Goal: Information Seeking & Learning: Learn about a topic

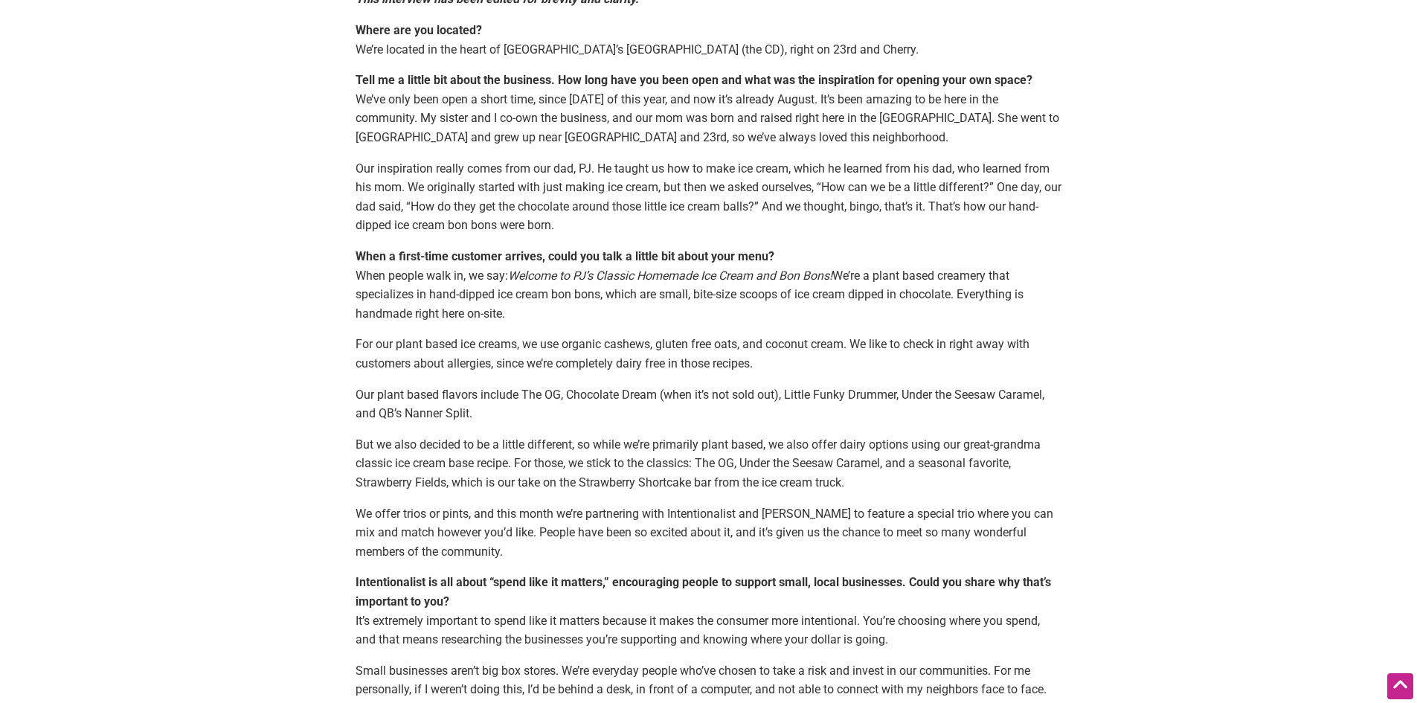
scroll to position [595, 0]
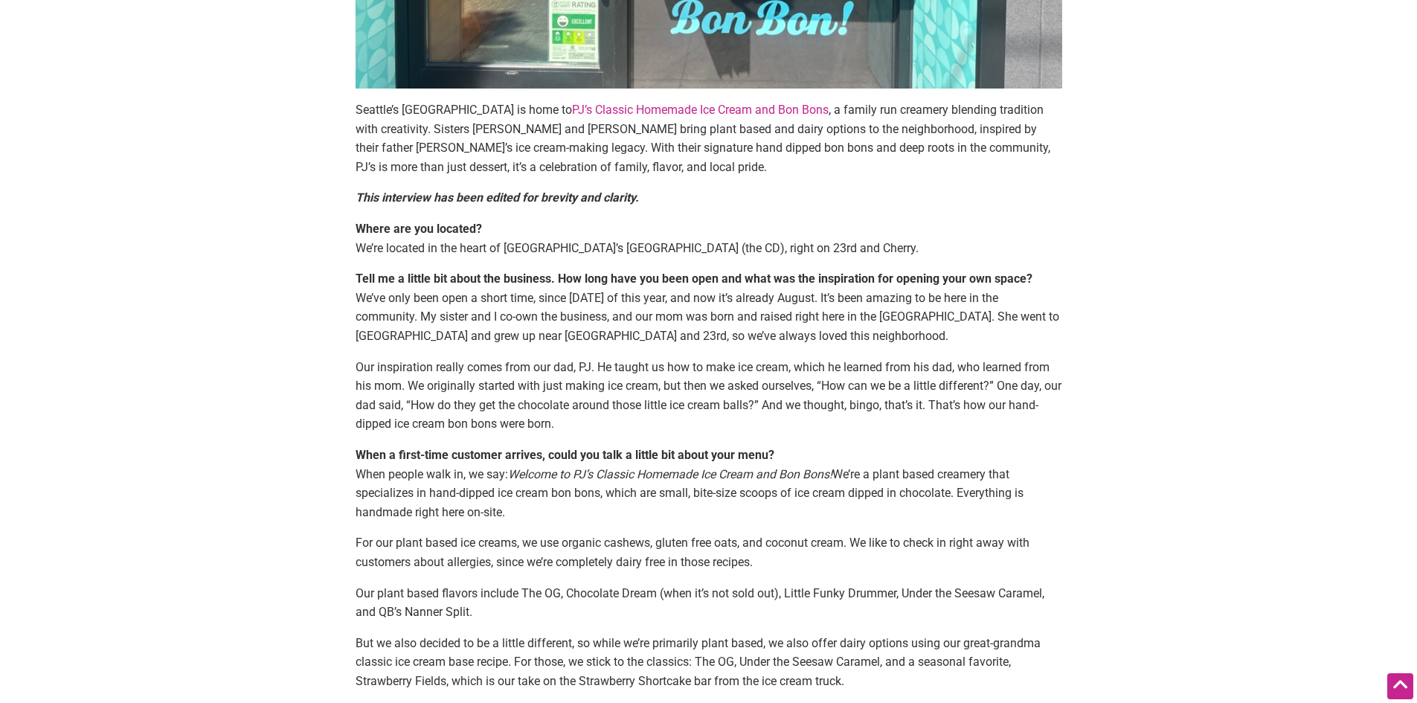
click at [707, 111] on link "PJ’s Classic Homemade Ice Cream and Bon Bons" at bounding box center [700, 110] width 257 height 14
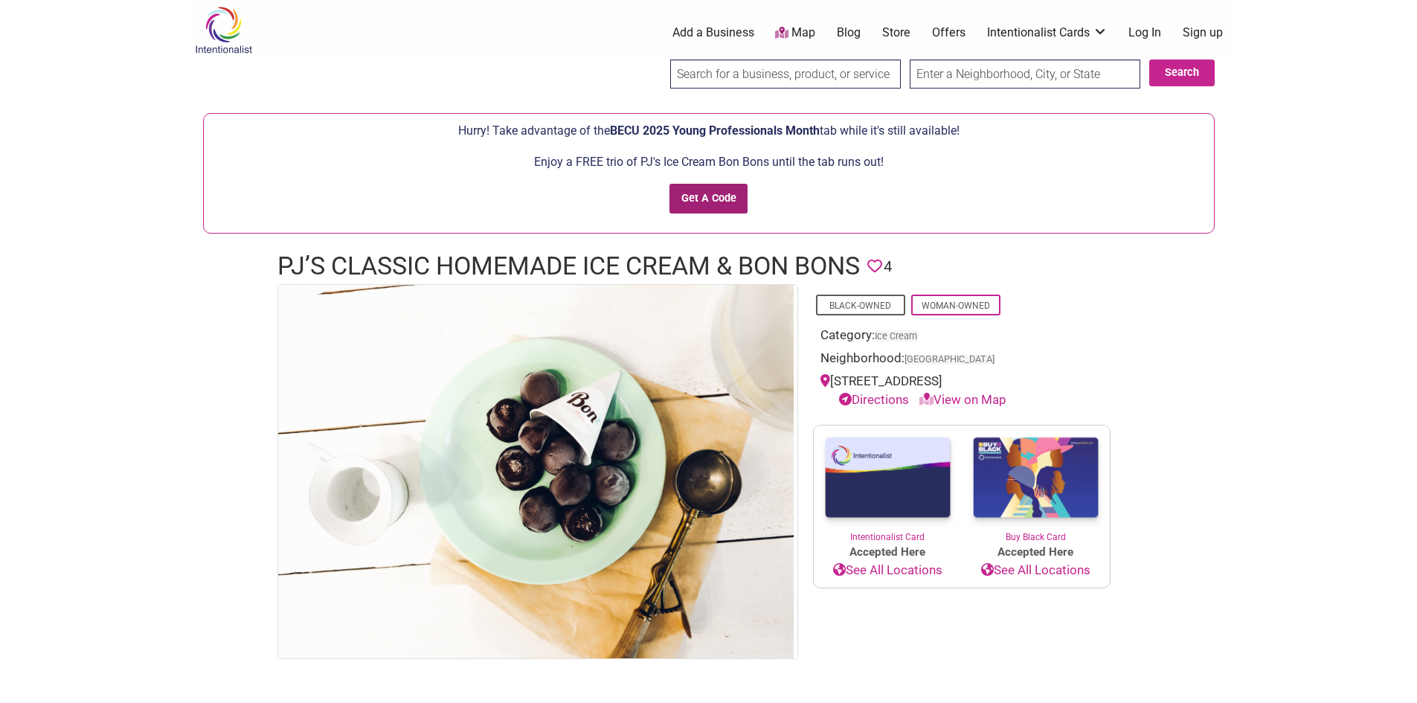
click at [705, 204] on input "Get A Code" at bounding box center [708, 199] width 78 height 30
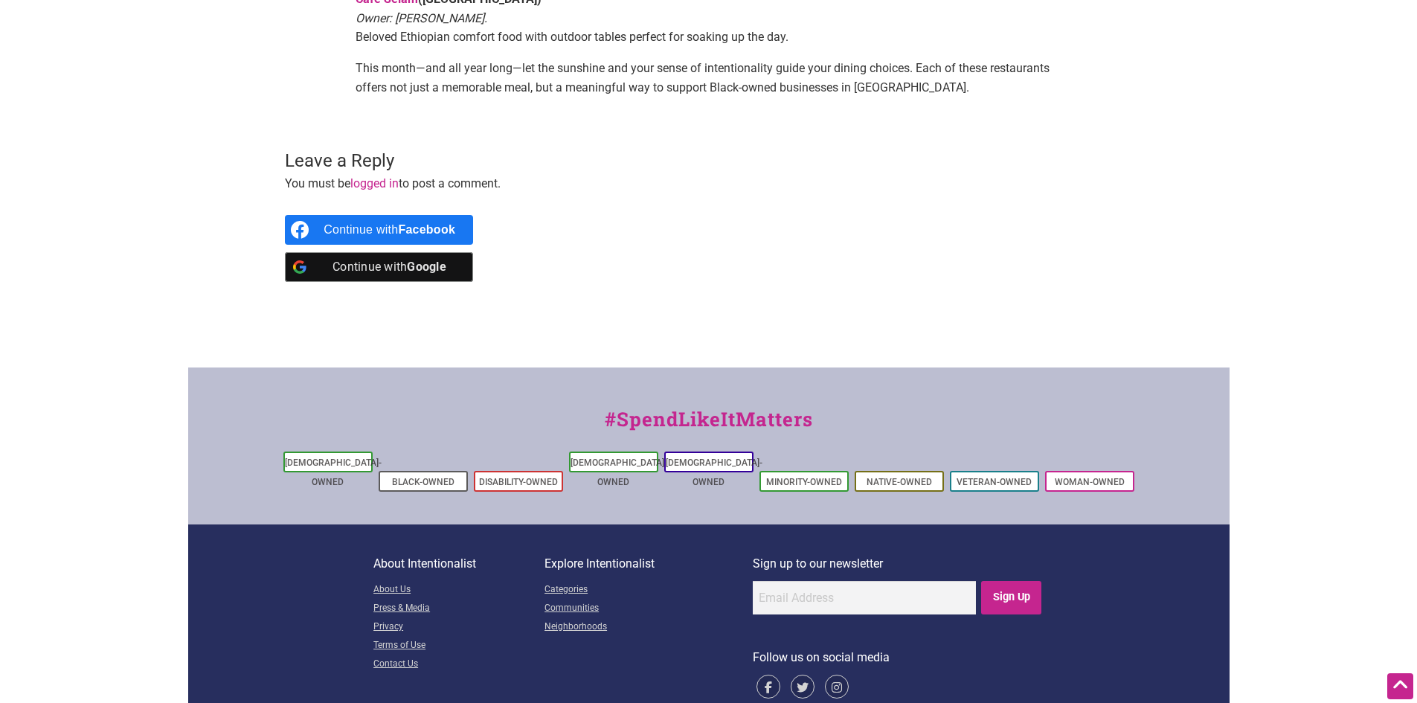
scroll to position [756, 0]
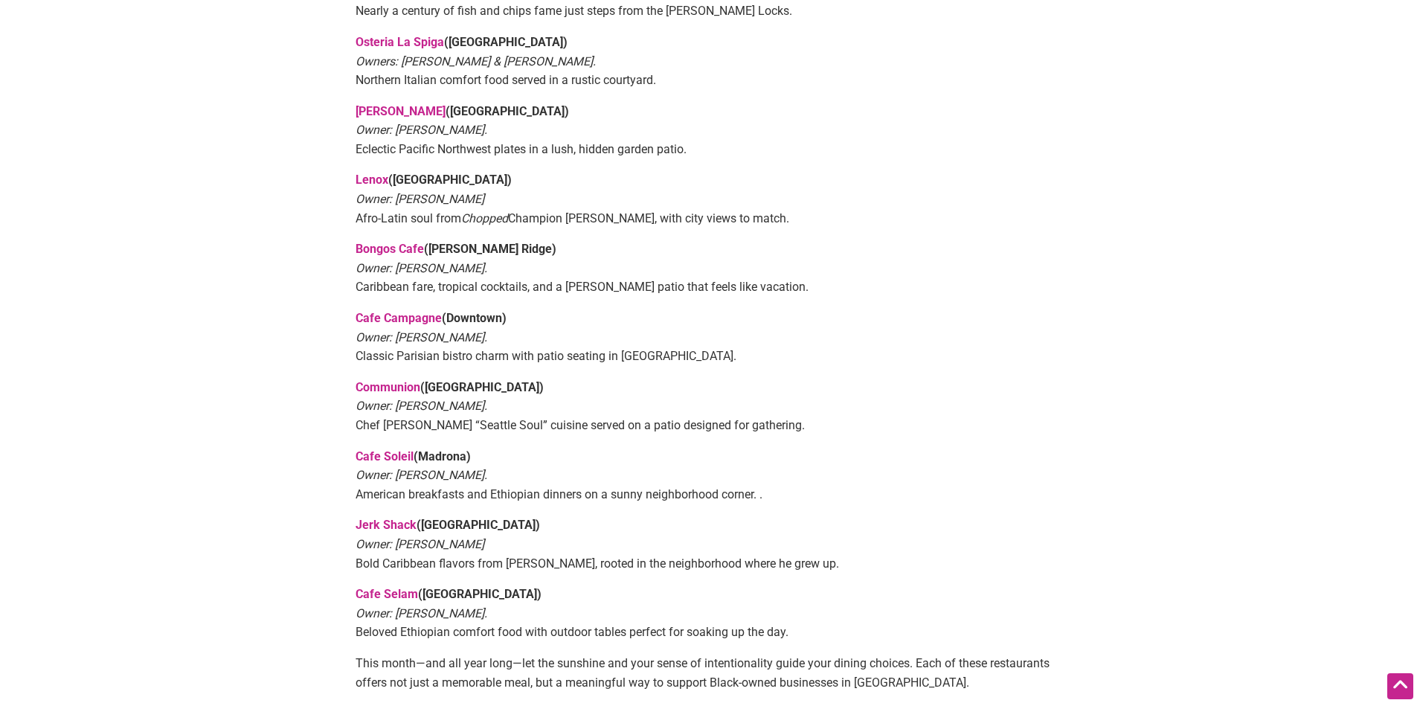
click at [367, 587] on link "Cafe Selam" at bounding box center [387, 594] width 62 height 14
click at [379, 173] on link "Lenox" at bounding box center [372, 180] width 33 height 14
click at [375, 518] on link "Jerk Shack" at bounding box center [386, 525] width 61 height 14
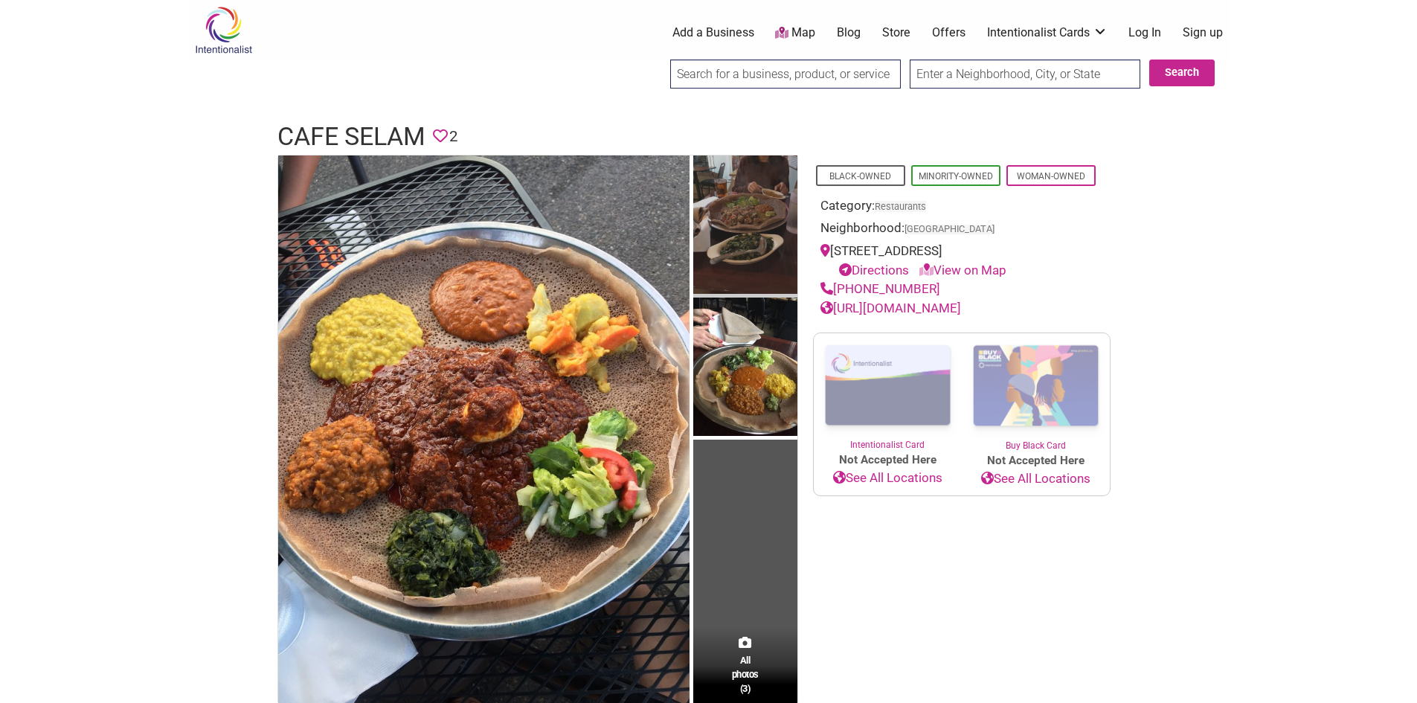
click at [748, 252] on img at bounding box center [745, 226] width 104 height 142
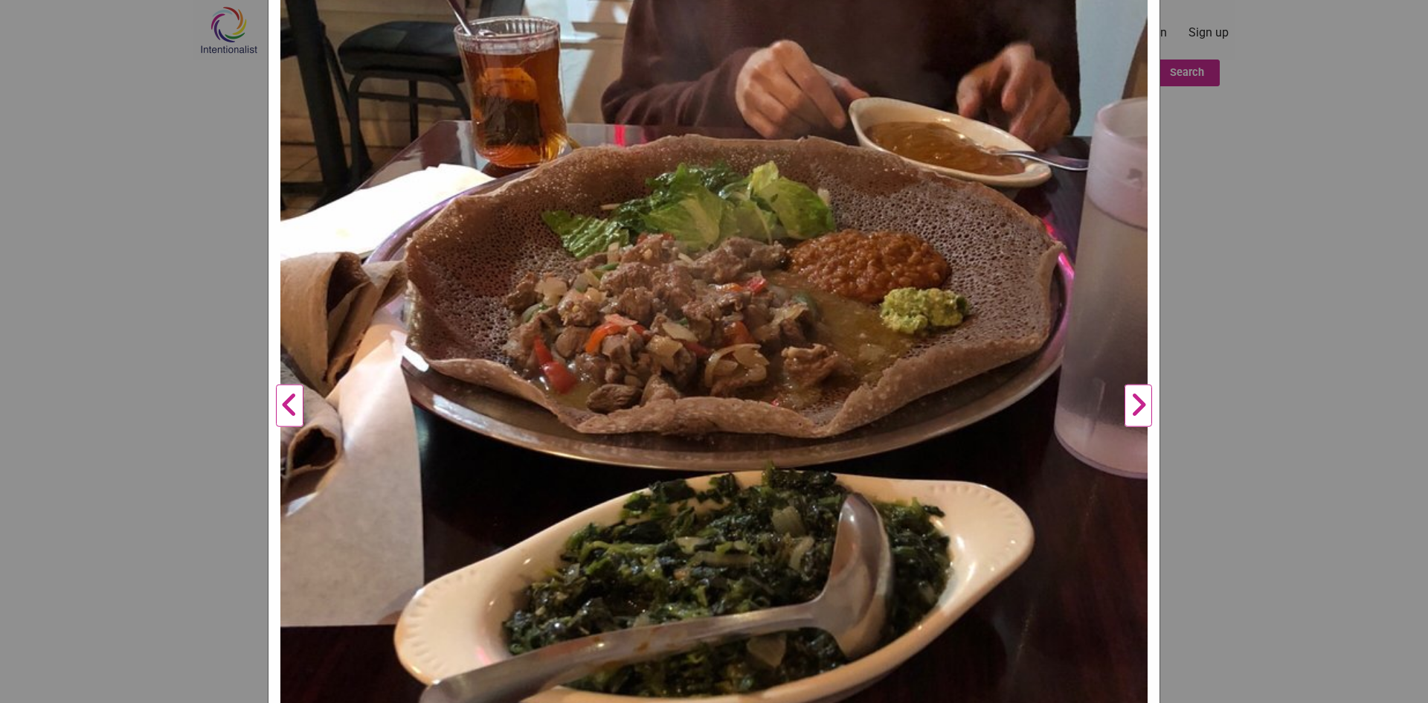
scroll to position [396, 0]
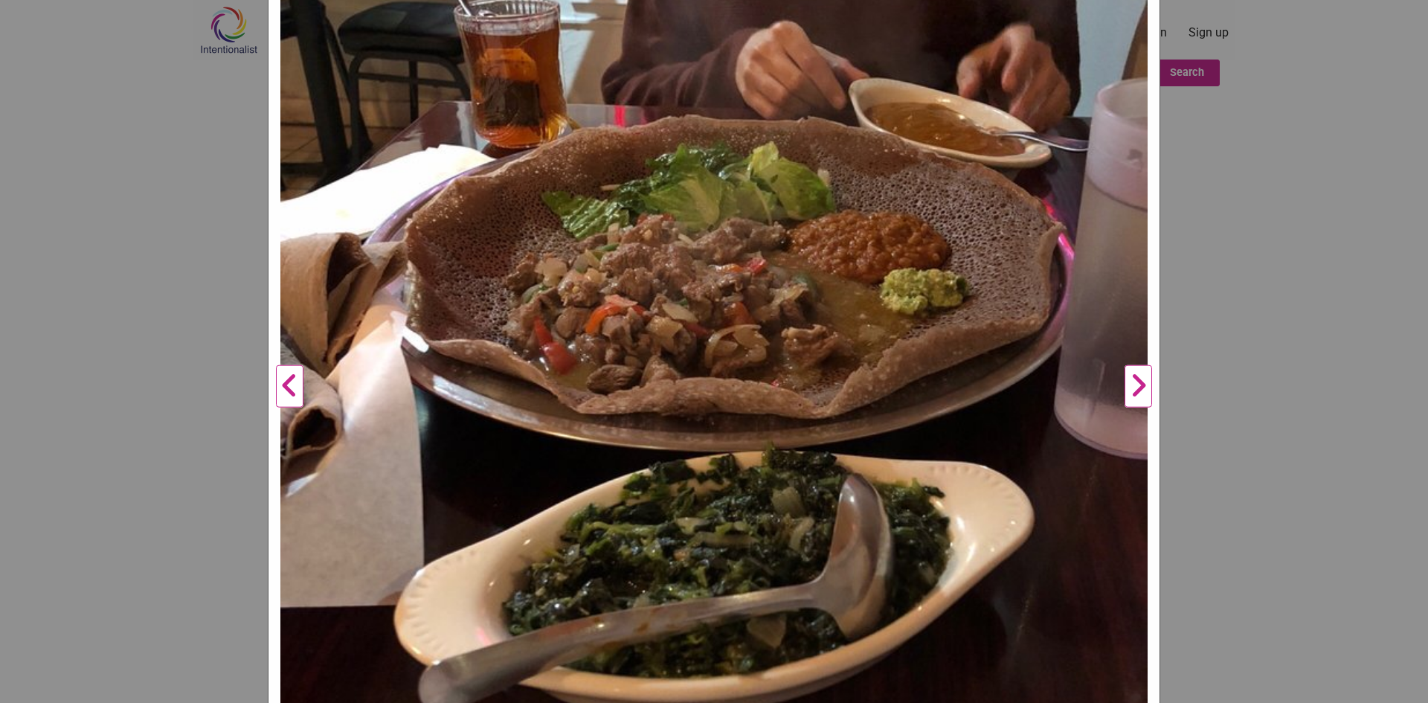
click at [1130, 382] on button "Next" at bounding box center [1138, 386] width 41 height 1169
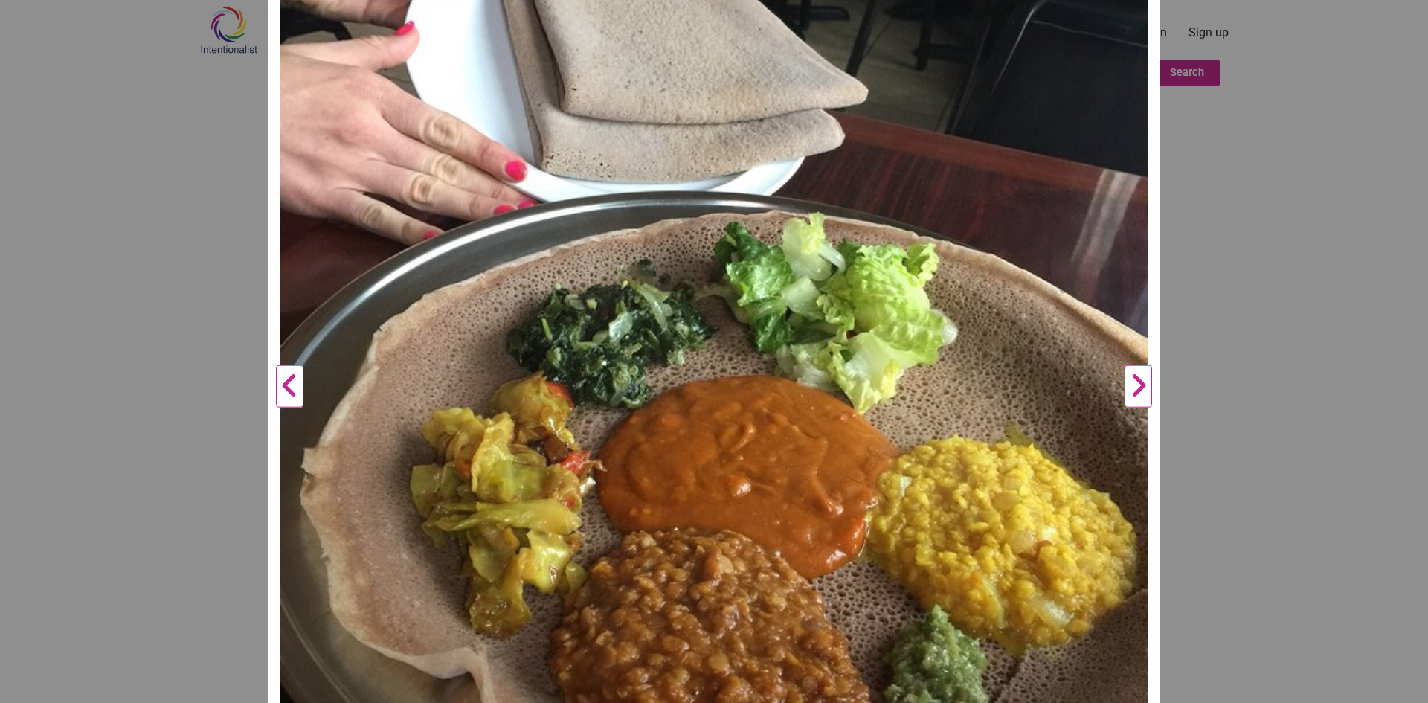
click at [1142, 387] on button "Next" at bounding box center [1138, 386] width 41 height 1169
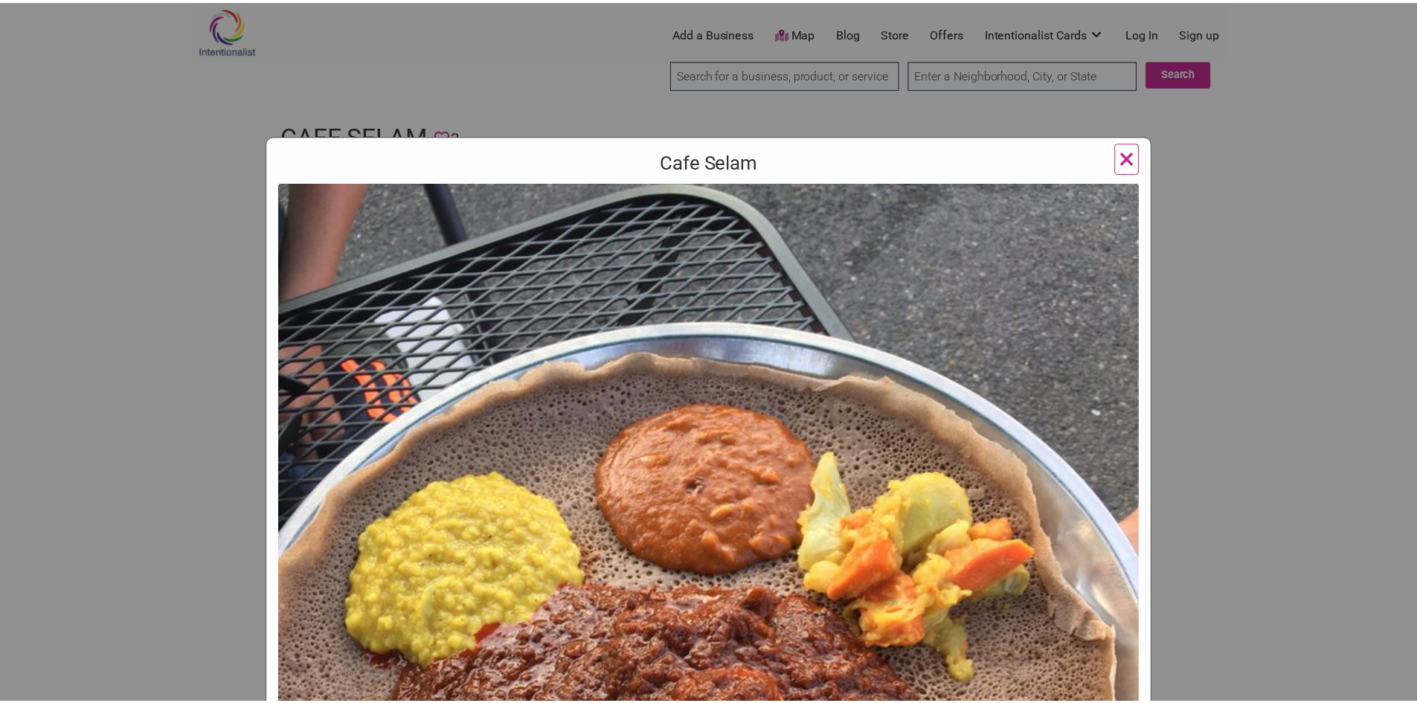
scroll to position [0, 0]
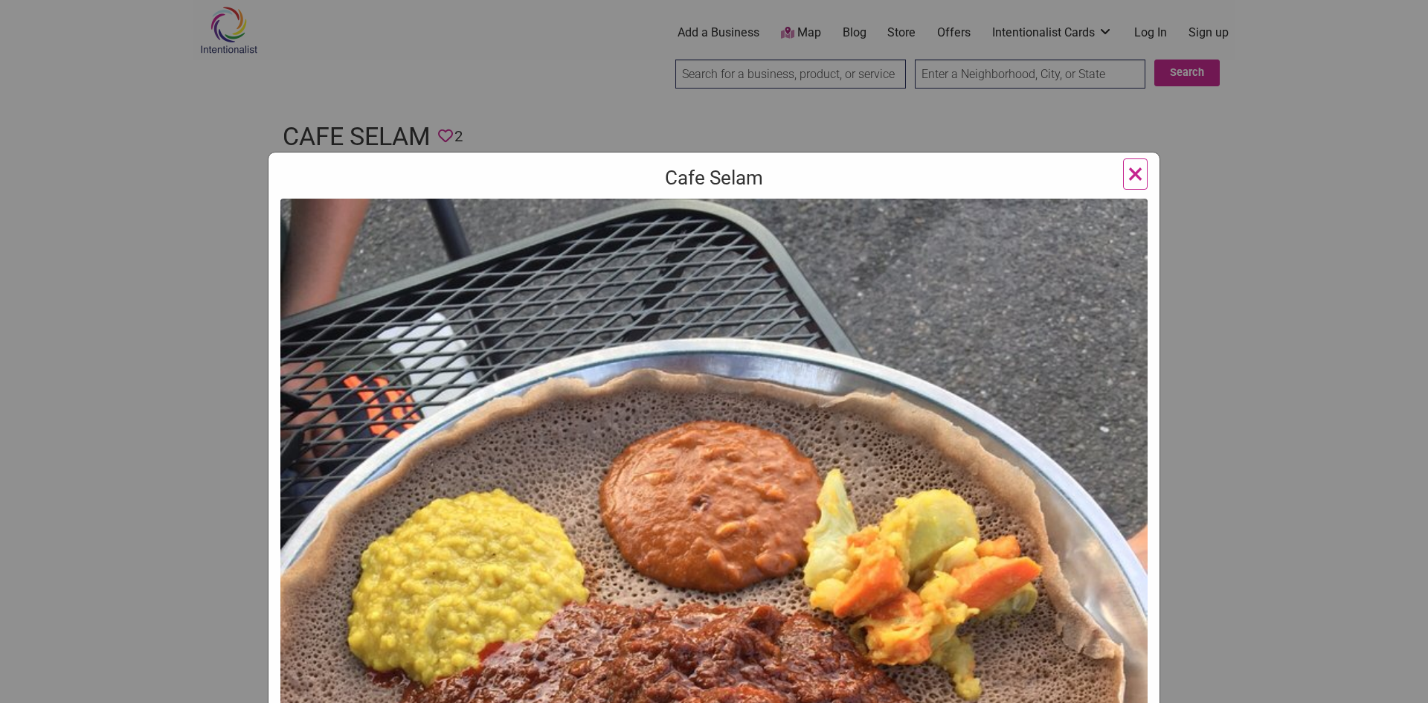
click at [1128, 169] on span "×" at bounding box center [1136, 173] width 16 height 35
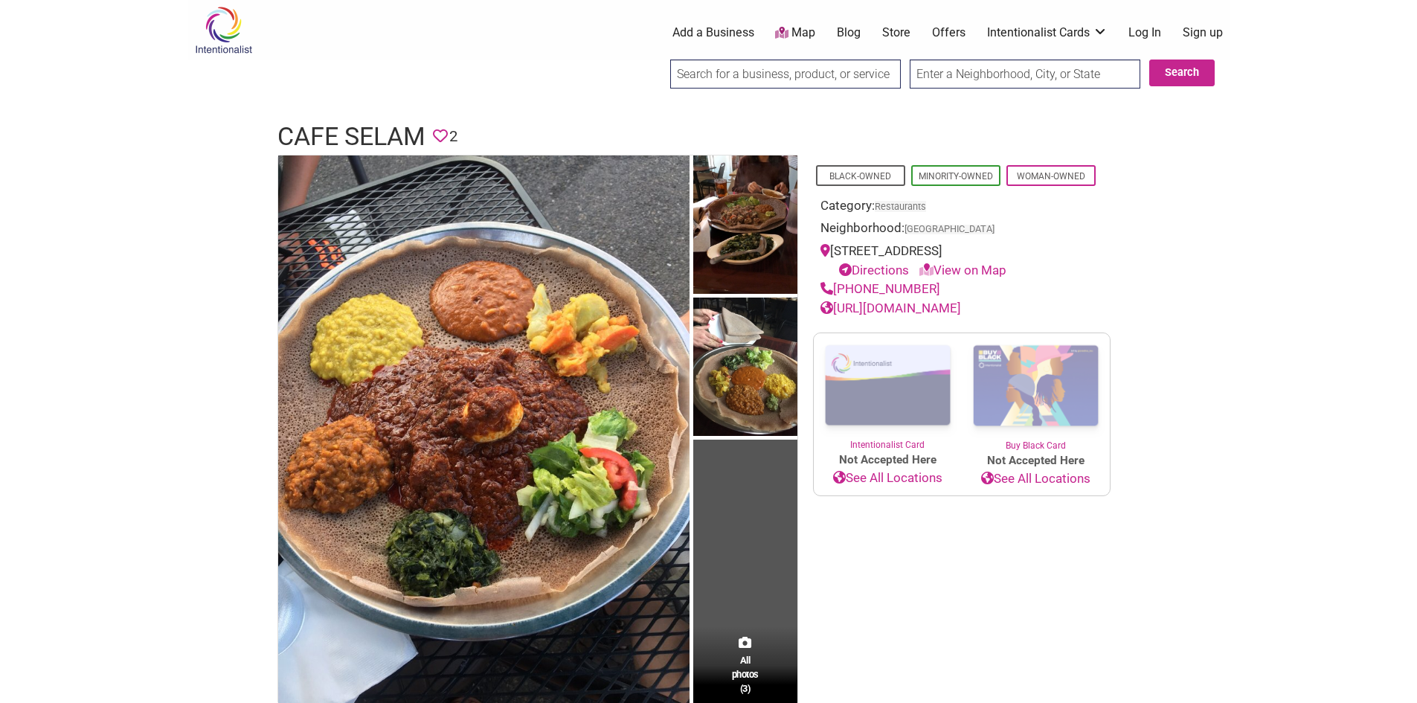
click at [973, 274] on link "View on Map" at bounding box center [962, 270] width 87 height 15
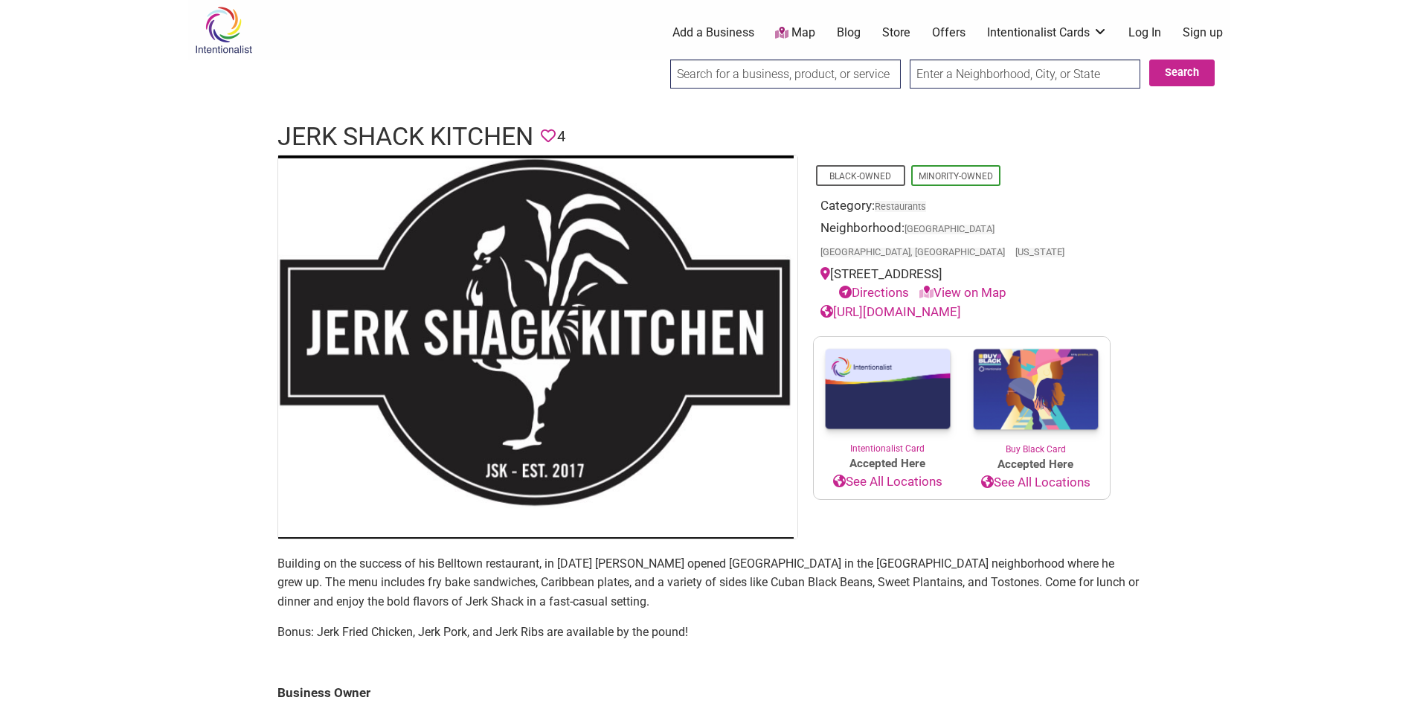
click at [974, 285] on link "View on Map" at bounding box center [962, 292] width 87 height 15
click at [942, 304] on link "[URL][DOMAIN_NAME]" at bounding box center [890, 311] width 141 height 15
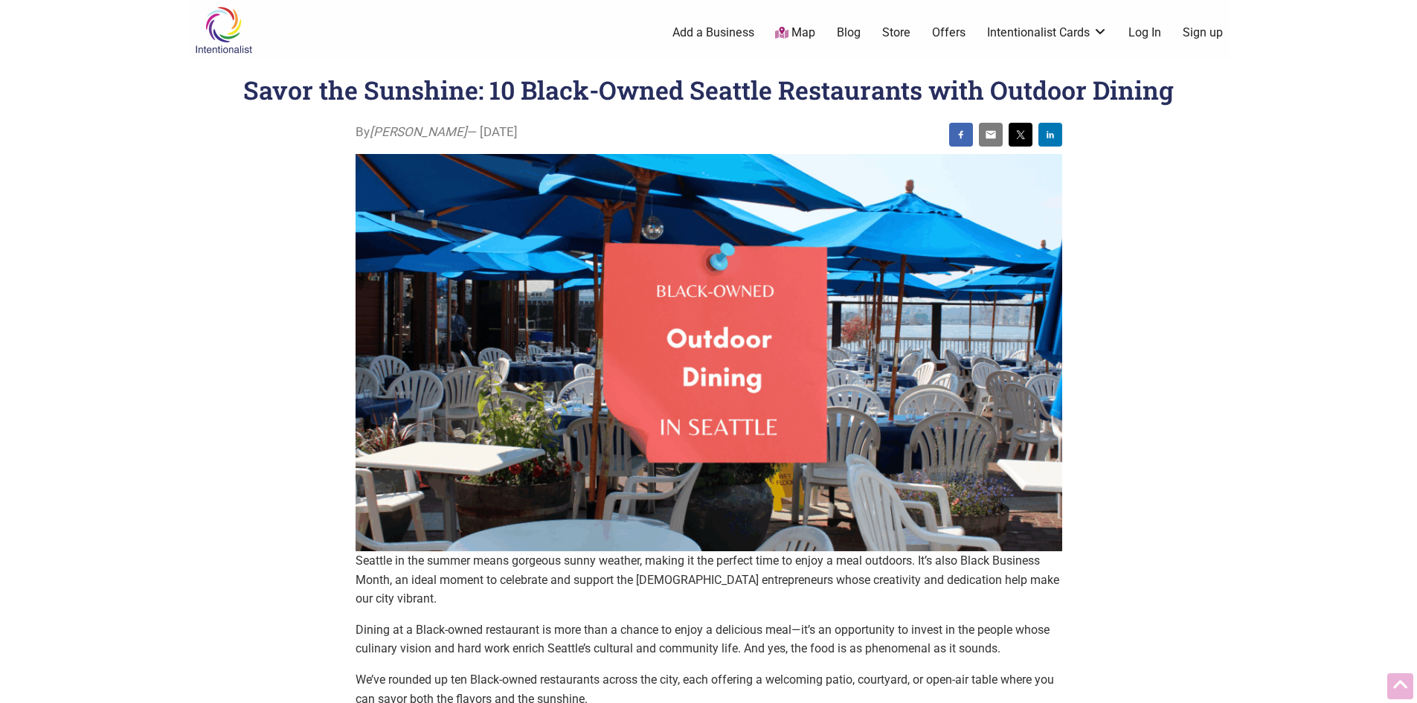
scroll to position [756, 0]
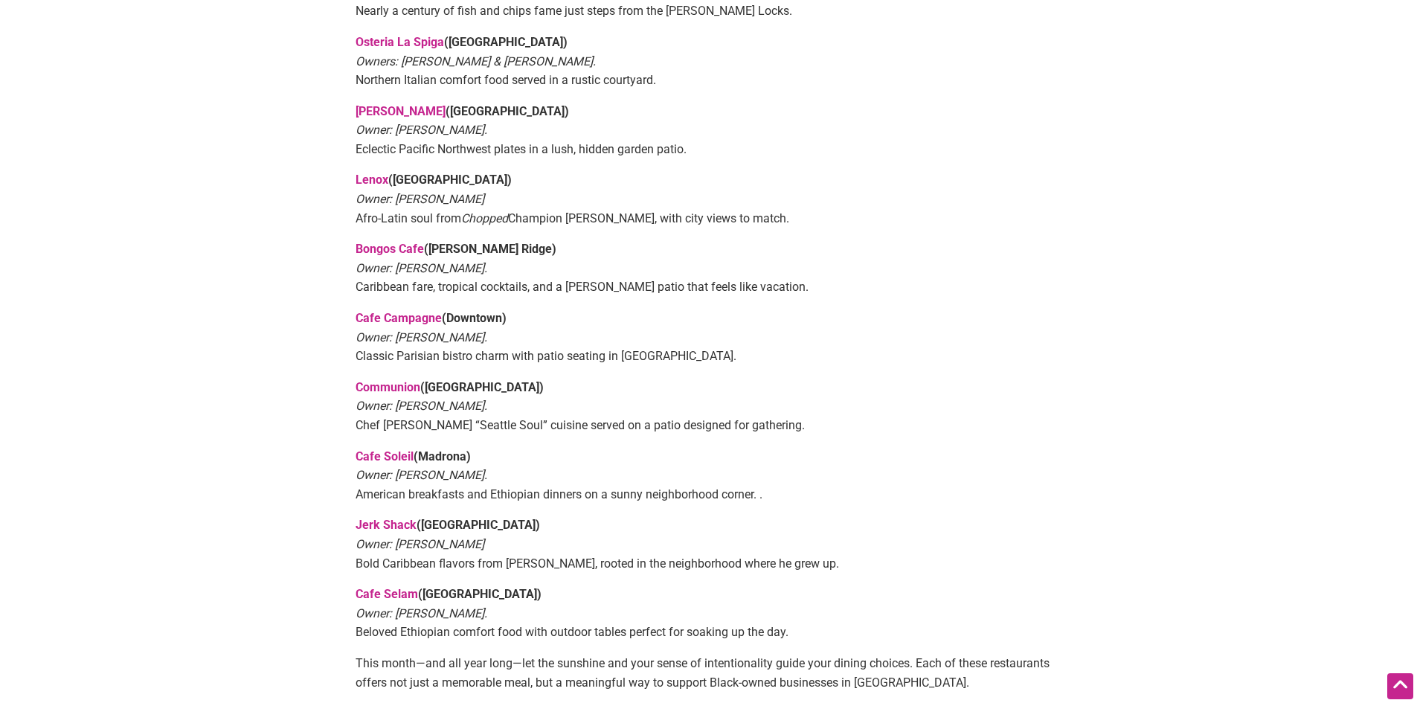
click at [379, 242] on link "Bongos Cafe" at bounding box center [390, 249] width 68 height 14
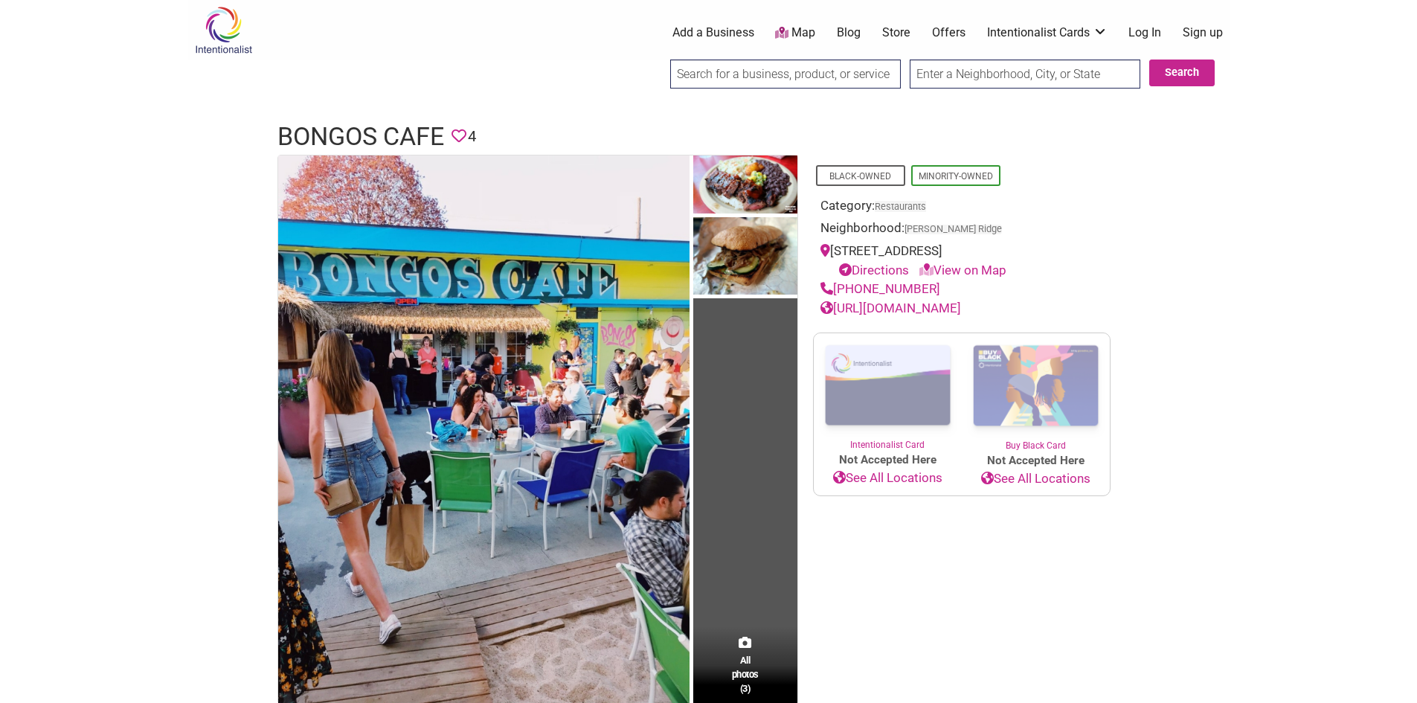
click at [902, 309] on link "[URL][DOMAIN_NAME]" at bounding box center [890, 307] width 141 height 15
